Goal: Task Accomplishment & Management: Manage account settings

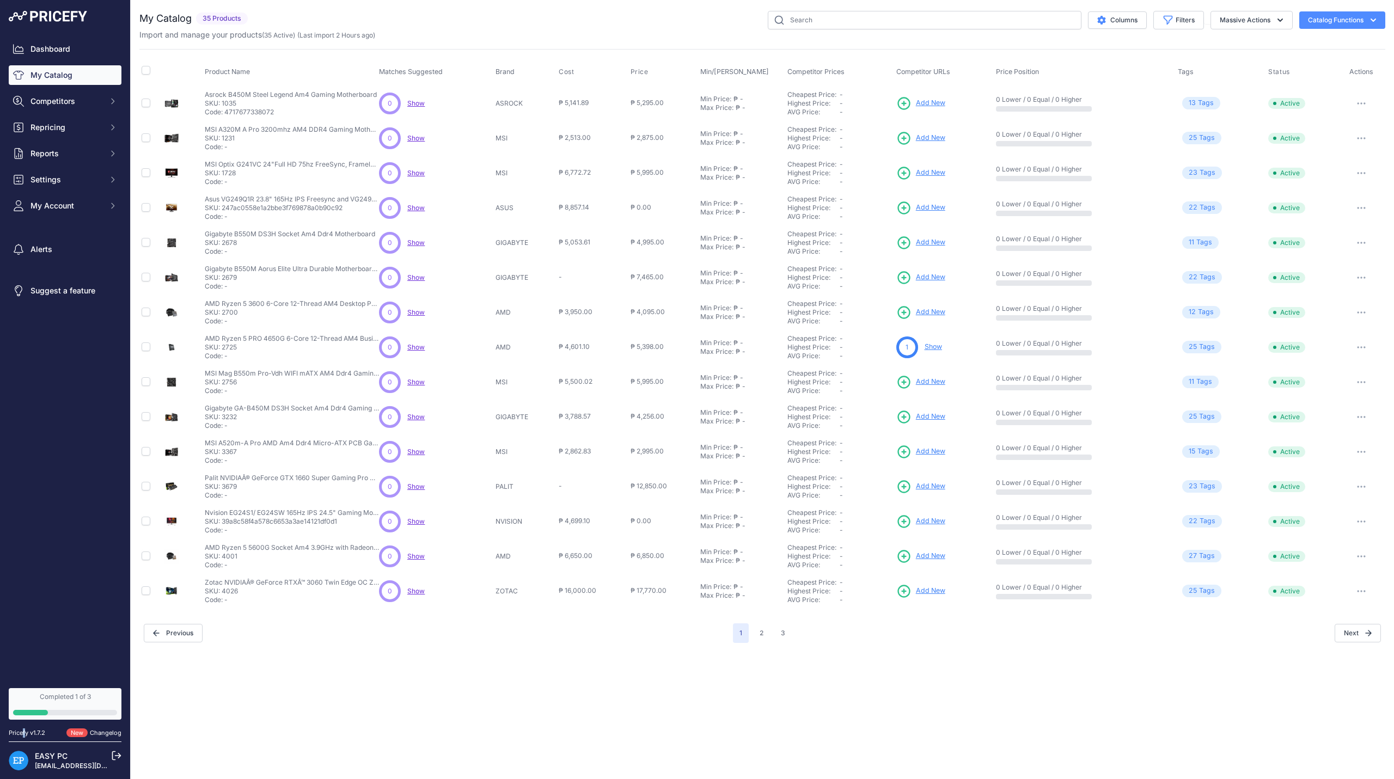
drag, startPoint x: 22, startPoint y: 734, endPoint x: 52, endPoint y: 738, distance: 30.2
click at [25, 734] on div "Pricefy v1.7.2" at bounding box center [27, 733] width 36 height 9
drag, startPoint x: 103, startPoint y: 727, endPoint x: 94, endPoint y: 730, distance: 10.0
click at [102, 727] on div "Pricefy v1.7.2 New Changelog" at bounding box center [65, 733] width 130 height 18
click at [90, 730] on div "New Changelog" at bounding box center [93, 733] width 55 height 9
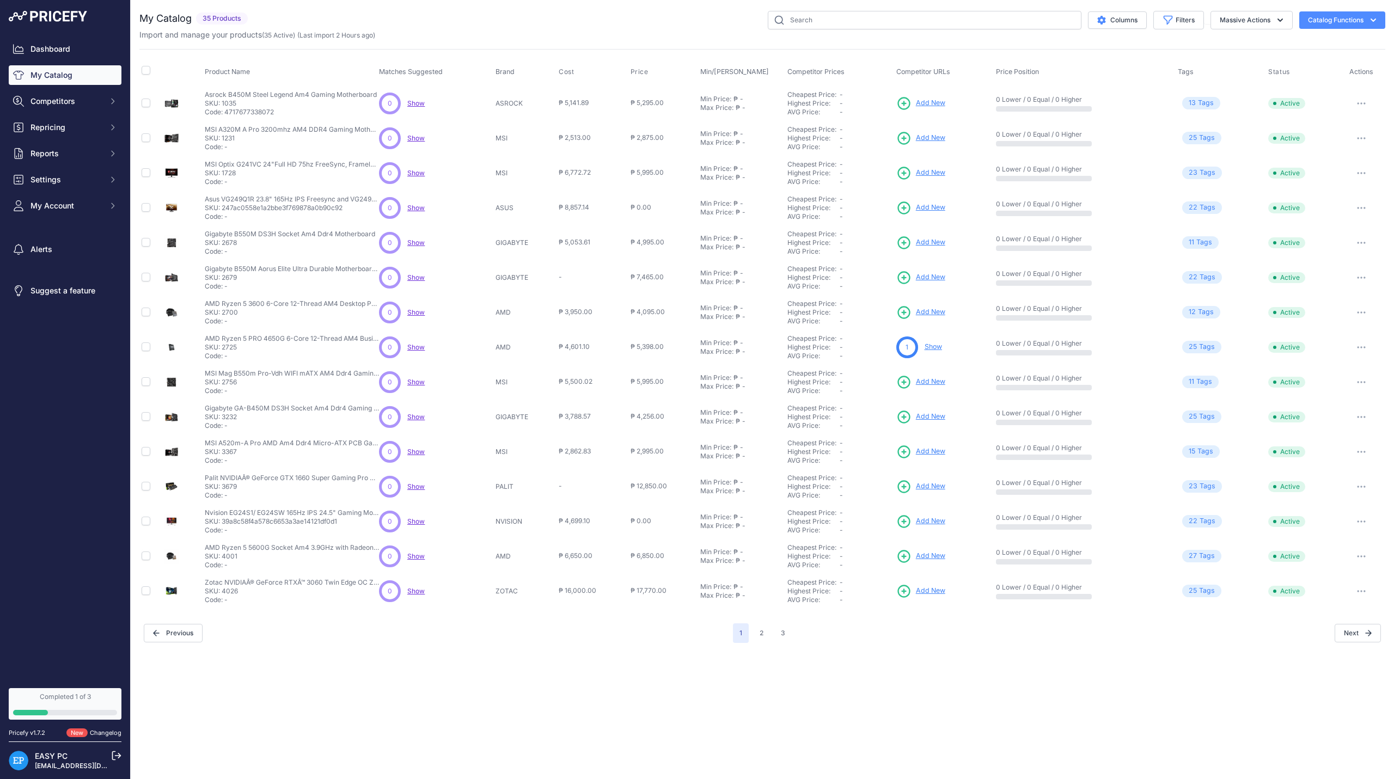
click at [107, 731] on link "Changelog" at bounding box center [106, 733] width 32 height 8
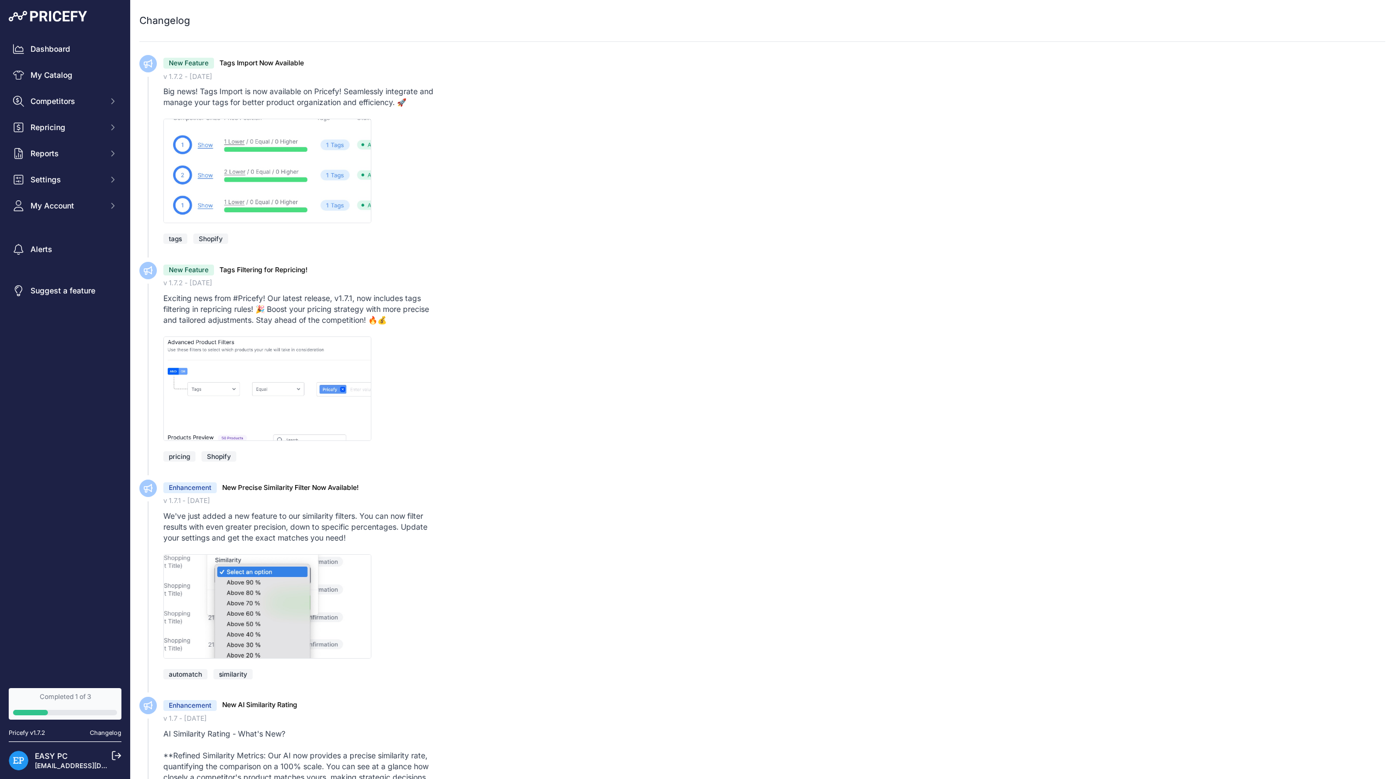
click at [64, 22] on div "Dashboard My Catalog Competitors Competitors Monitored URLs MAP infringements R…" at bounding box center [65, 342] width 130 height 684
click at [66, 17] on img at bounding box center [48, 16] width 78 height 11
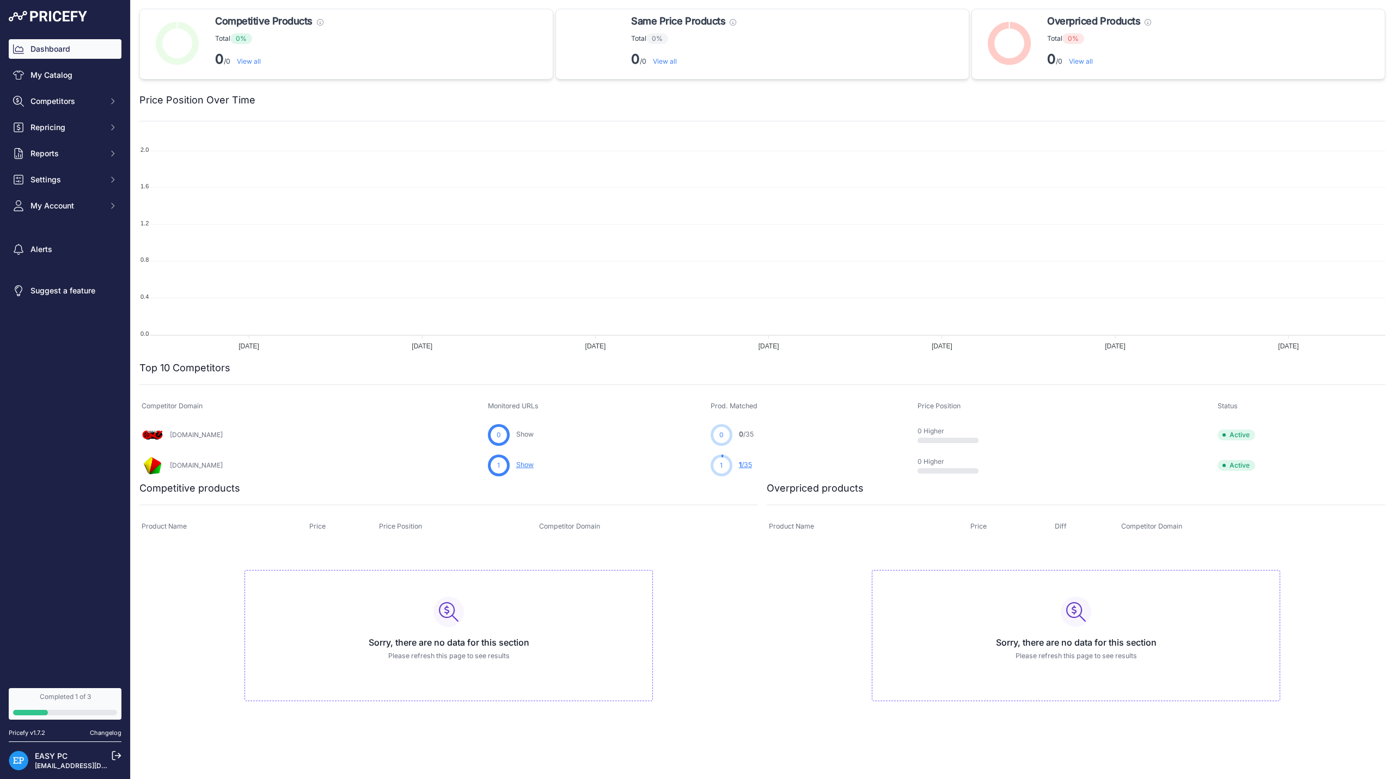
click at [60, 752] on link "EASY PC" at bounding box center [51, 755] width 33 height 9
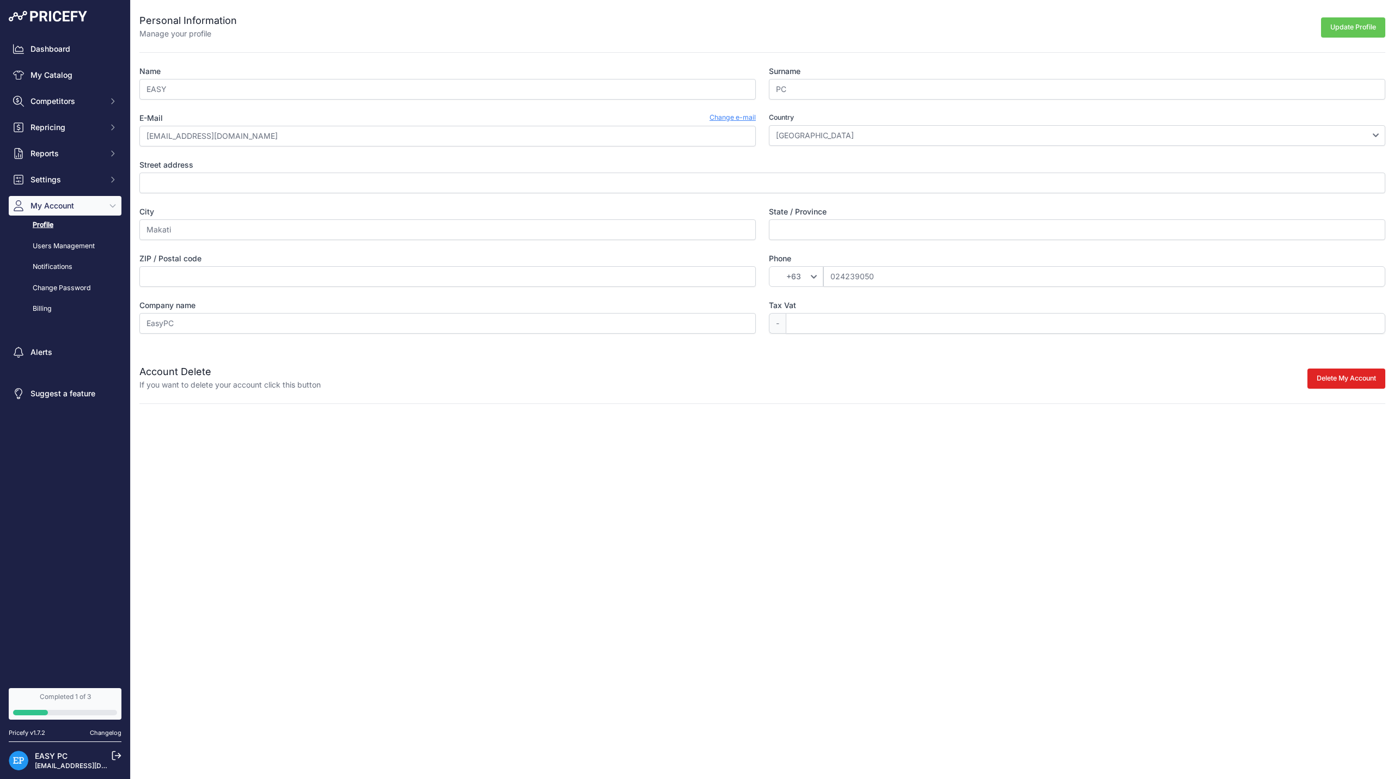
click at [68, 760] on p "EASY PC" at bounding box center [67, 756] width 65 height 11
click at [51, 754] on link "EASY PC" at bounding box center [51, 755] width 33 height 9
click at [55, 303] on link "Billing" at bounding box center [65, 308] width 113 height 19
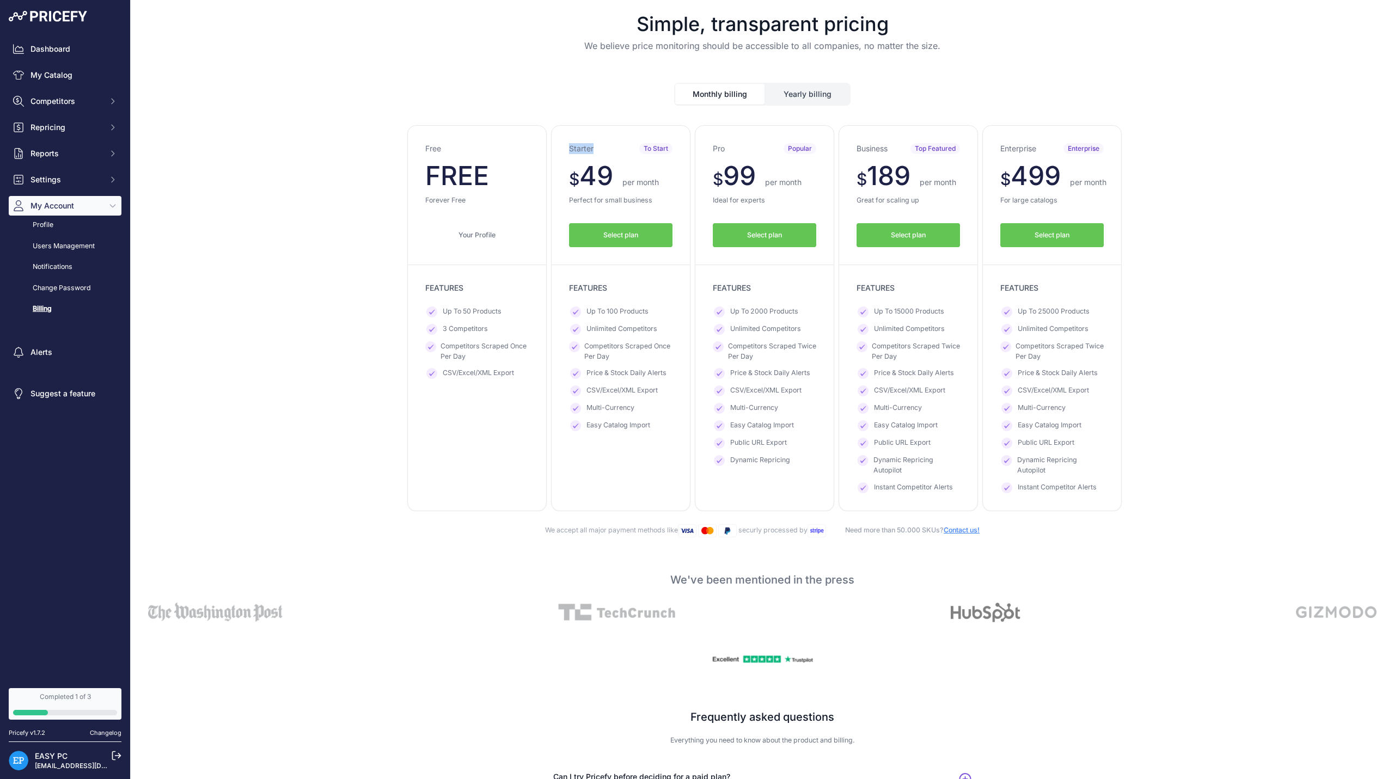
drag, startPoint x: 593, startPoint y: 149, endPoint x: 555, endPoint y: 150, distance: 38.1
click at [555, 150] on div "Starter To Start $ 49 $ 49 per month FREE $ 588 441 FEATURES" at bounding box center [620, 318] width 139 height 386
copy h3 "Starter"
